Goal: Transaction & Acquisition: Purchase product/service

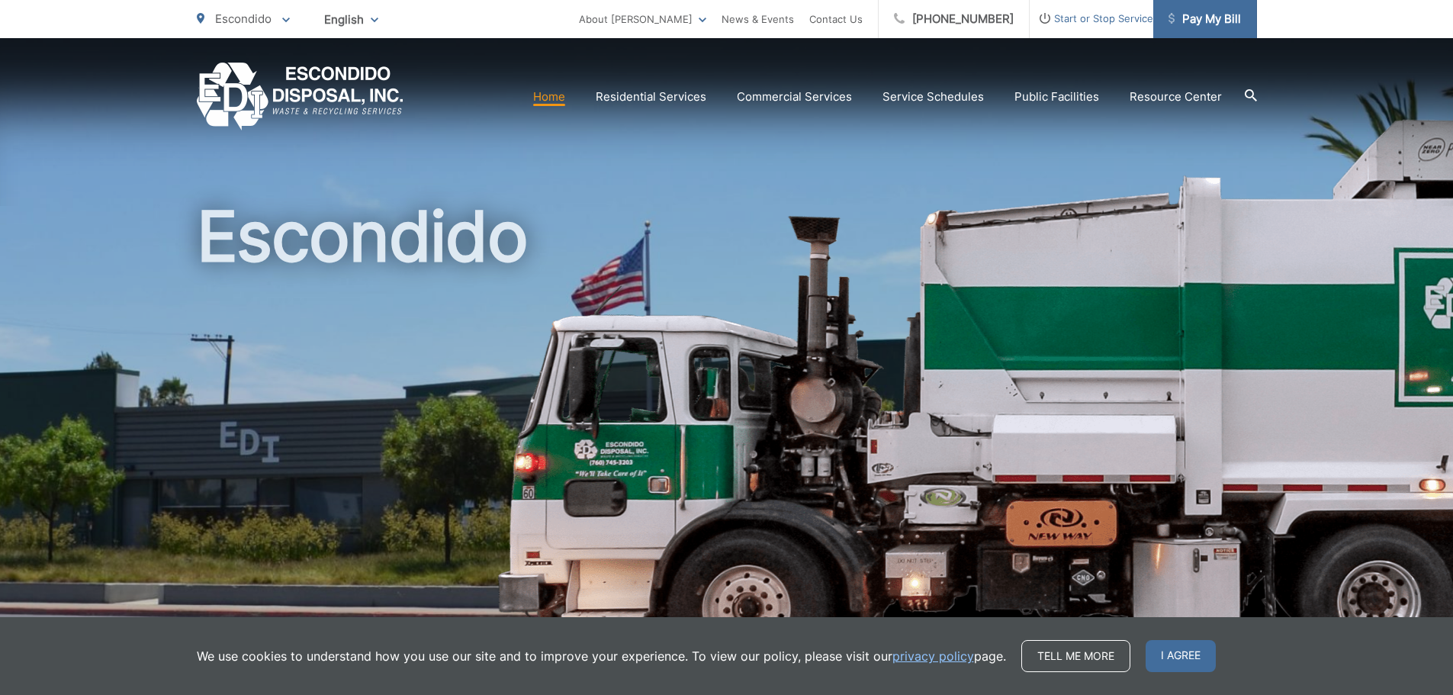
click at [1190, 18] on span "Pay My Bill" at bounding box center [1205, 19] width 72 height 18
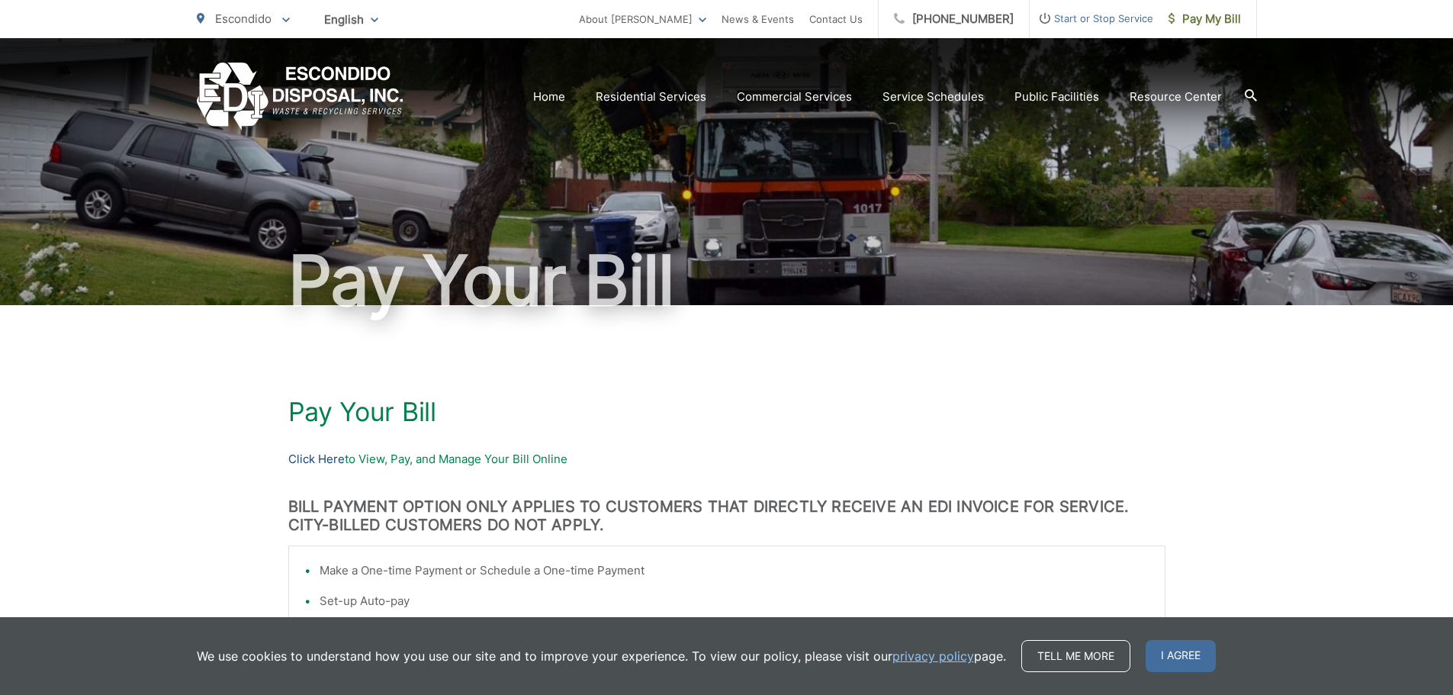
drag, startPoint x: 364, startPoint y: 457, endPoint x: 314, endPoint y: 464, distance: 50.1
click at [356, 460] on p "Click Here to View, Pay, and Manage Your Bill Online" at bounding box center [726, 459] width 877 height 18
click at [314, 463] on link "Click Here" at bounding box center [316, 459] width 56 height 18
